Goal: Transaction & Acquisition: Subscribe to service/newsletter

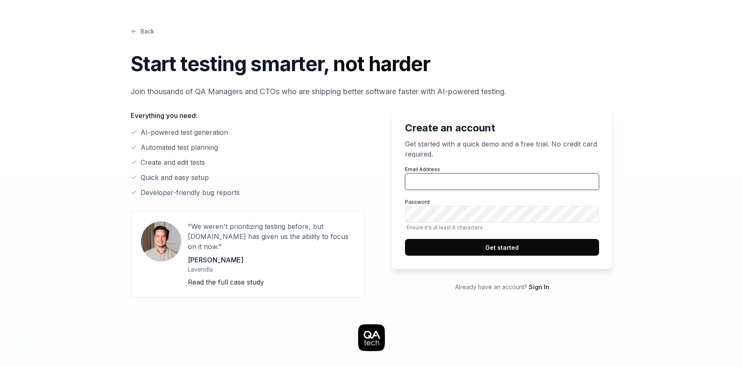
click at [440, 180] on input "Email Address" at bounding box center [502, 181] width 194 height 17
type input "[EMAIL_ADDRESS][DOMAIN_NAME]"
click at [479, 189] on input "[EMAIL_ADDRESS][DOMAIN_NAME]" at bounding box center [502, 181] width 194 height 17
click at [478, 188] on input "[EMAIL_ADDRESS][DOMAIN_NAME]" at bounding box center [502, 181] width 194 height 17
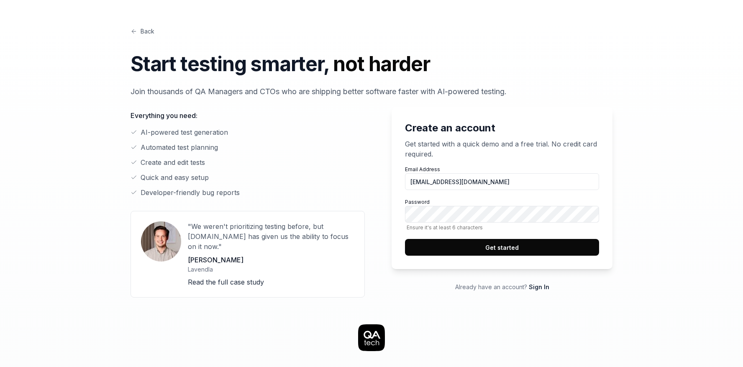
click at [479, 194] on div "Email Address [EMAIL_ADDRESS][DOMAIN_NAME] Password Ensure it's at least 6 char…" at bounding box center [502, 211] width 194 height 90
click at [475, 185] on input "[EMAIL_ADDRESS][DOMAIN_NAME]" at bounding box center [502, 181] width 194 height 17
click at [127, 31] on div "Back Start testing smarter, not harder Join thousands of QA Managers and CTOs w…" at bounding box center [371, 358] width 642 height 717
click at [133, 31] on icon at bounding box center [133, 31] width 7 height 7
